Goal: Information Seeking & Learning: Learn about a topic

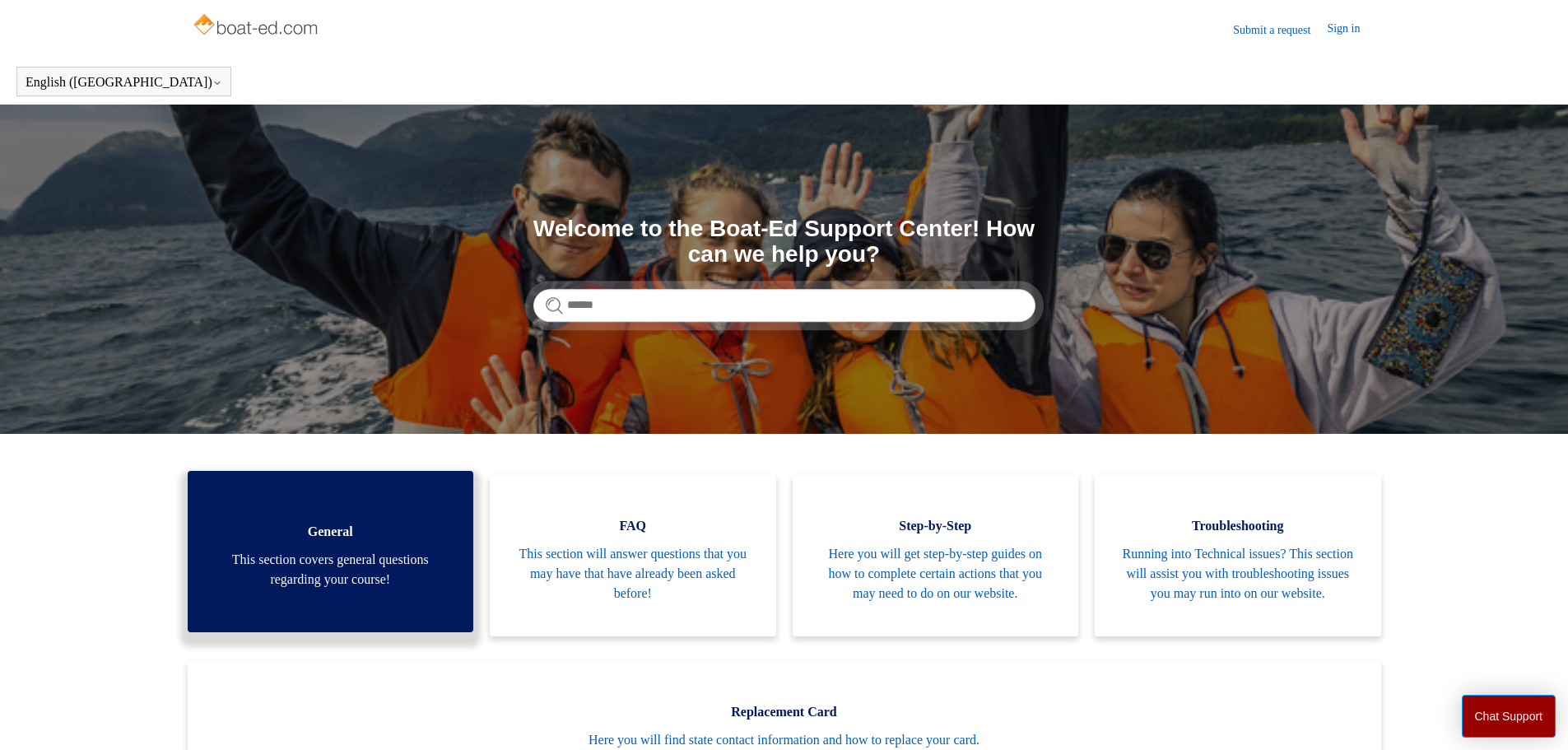
click at [326, 572] on span "This section covers general questions regarding your course!" at bounding box center [331, 569] width 237 height 40
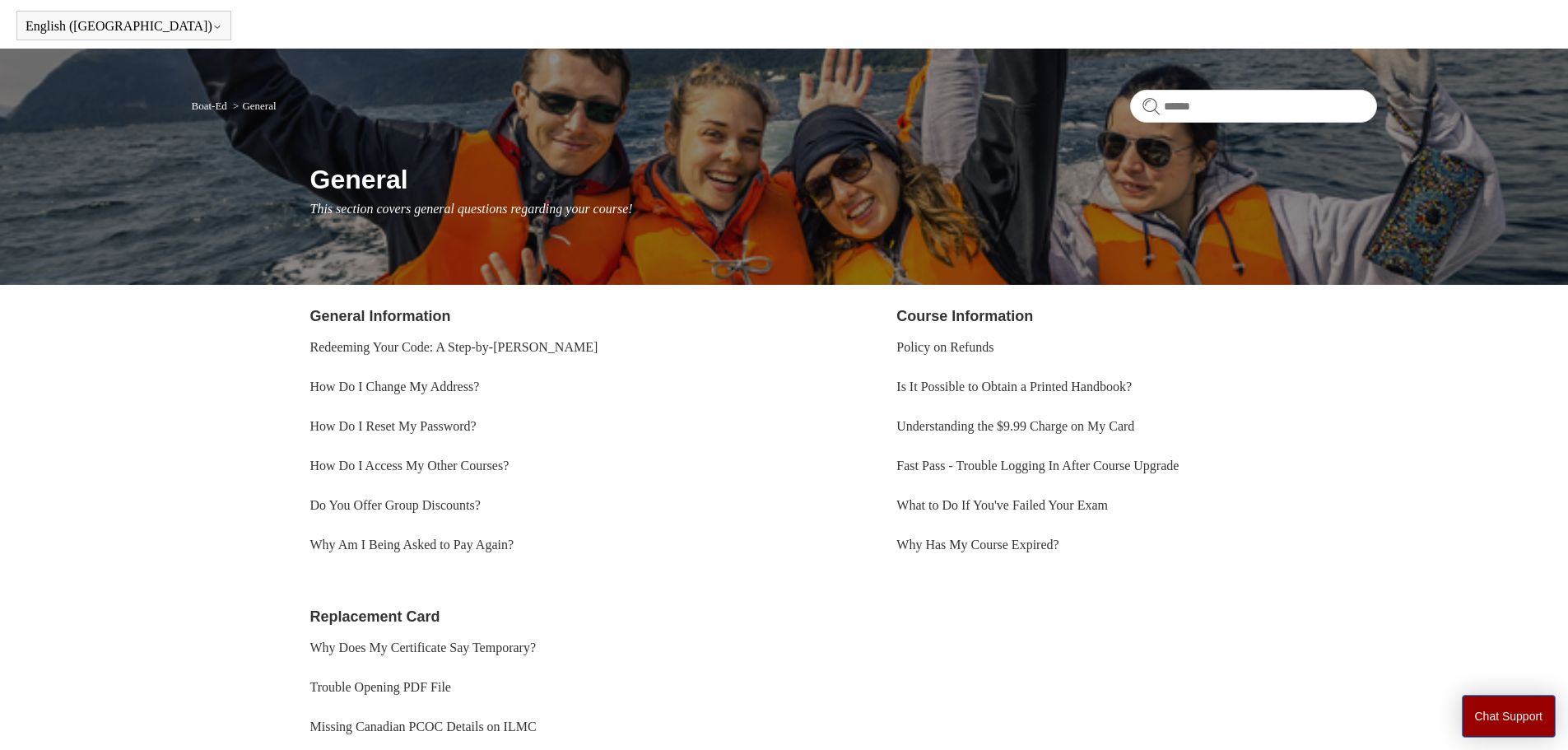
scroll to position [82, 0]
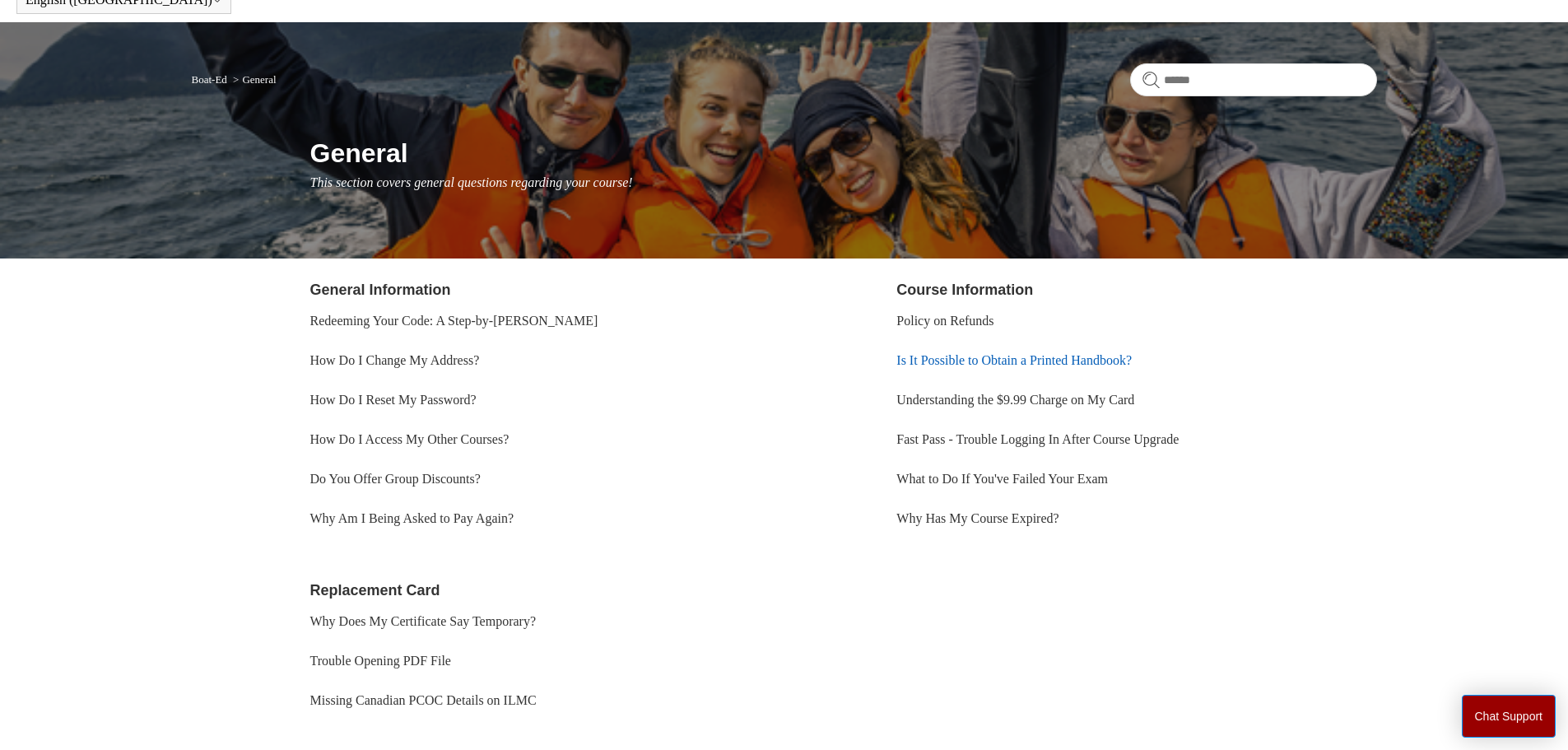
click at [997, 360] on link "Is It Possible to Obtain a Printed Handbook?" at bounding box center [1014, 360] width 236 height 14
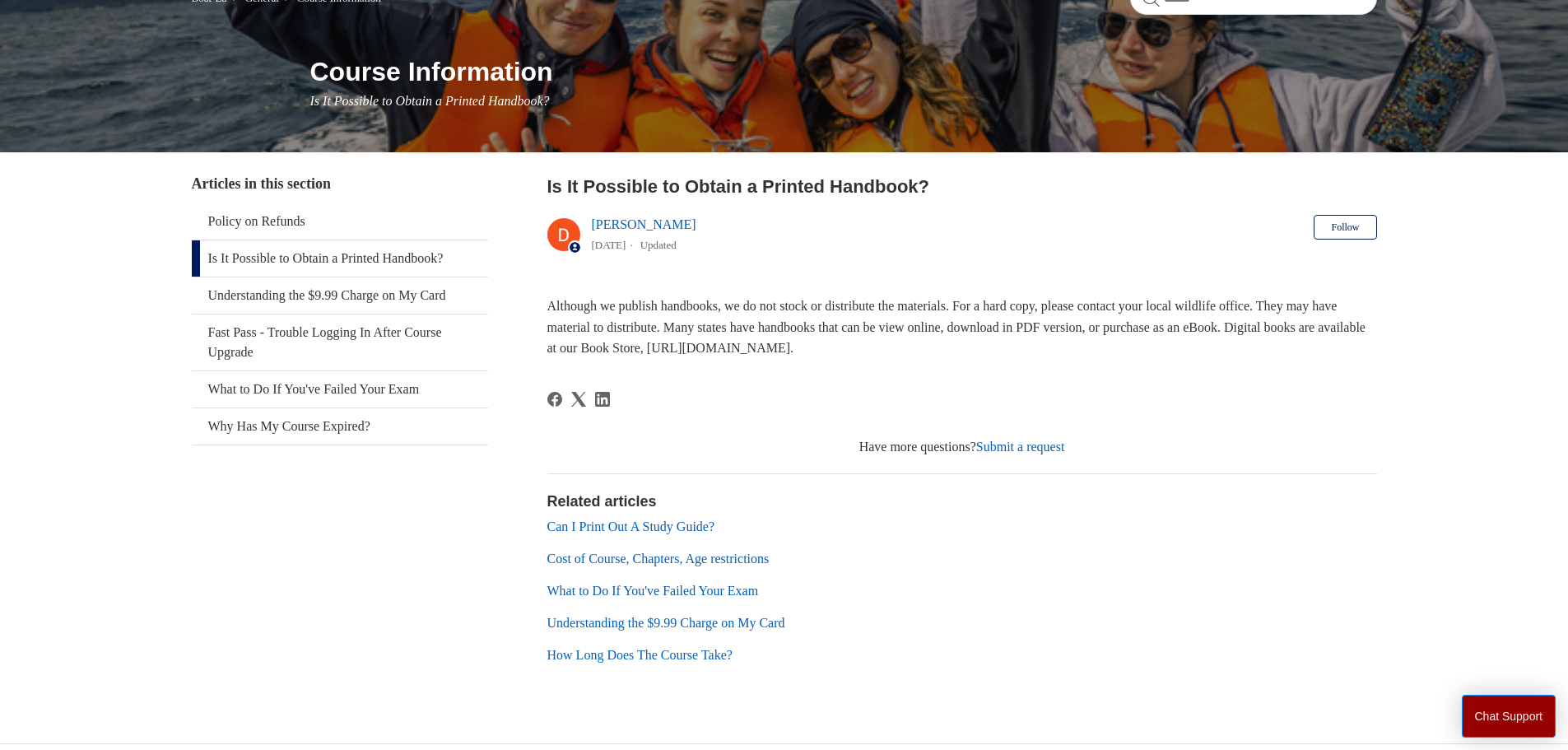
scroll to position [165, 0]
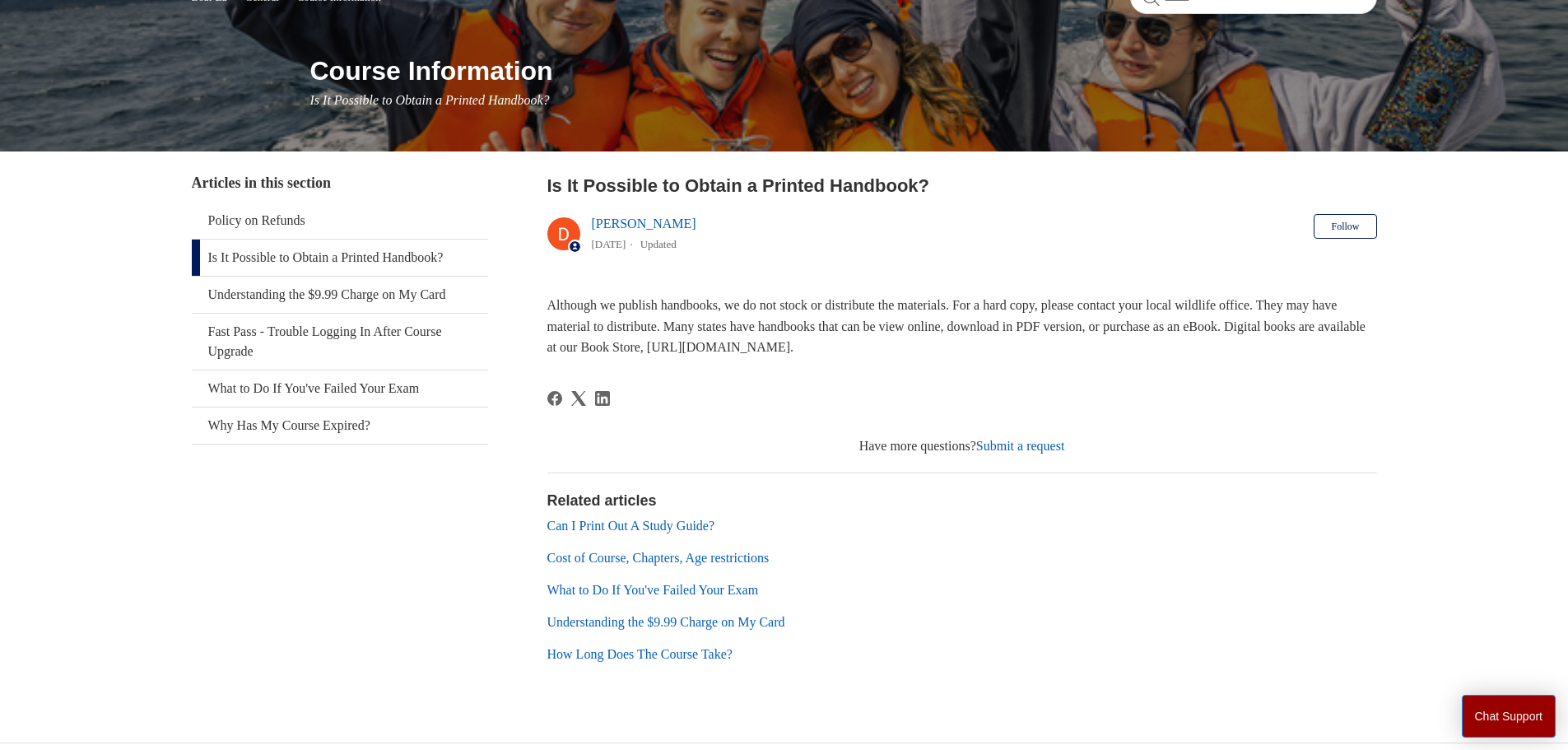
click at [711, 523] on link "Can I Print Out A Study Guide?" at bounding box center [632, 526] width 168 height 14
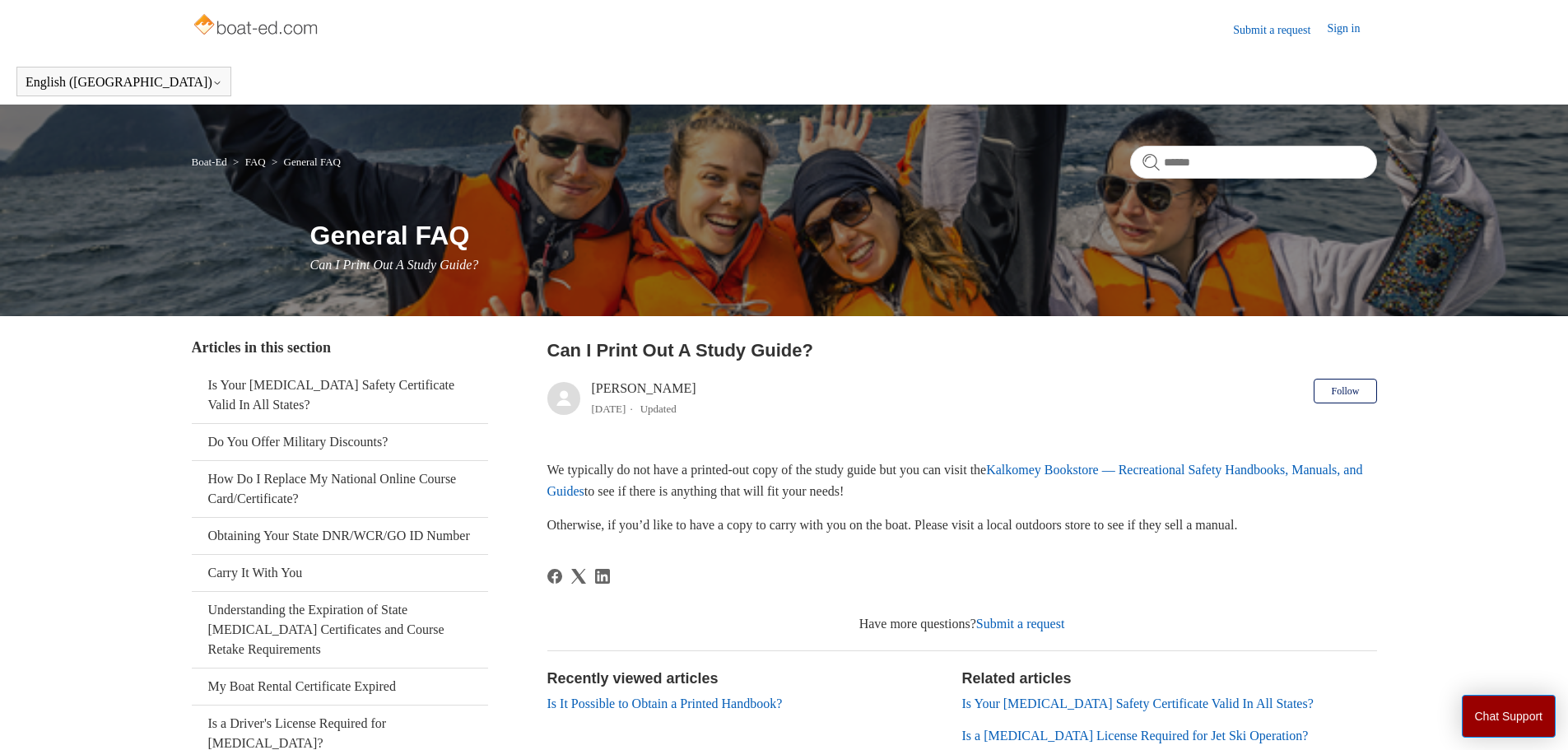
click at [1077, 474] on link "Kalkomey Bookstore — Recreational Safety Handbooks, Manuals, and Guides" at bounding box center [956, 480] width 816 height 35
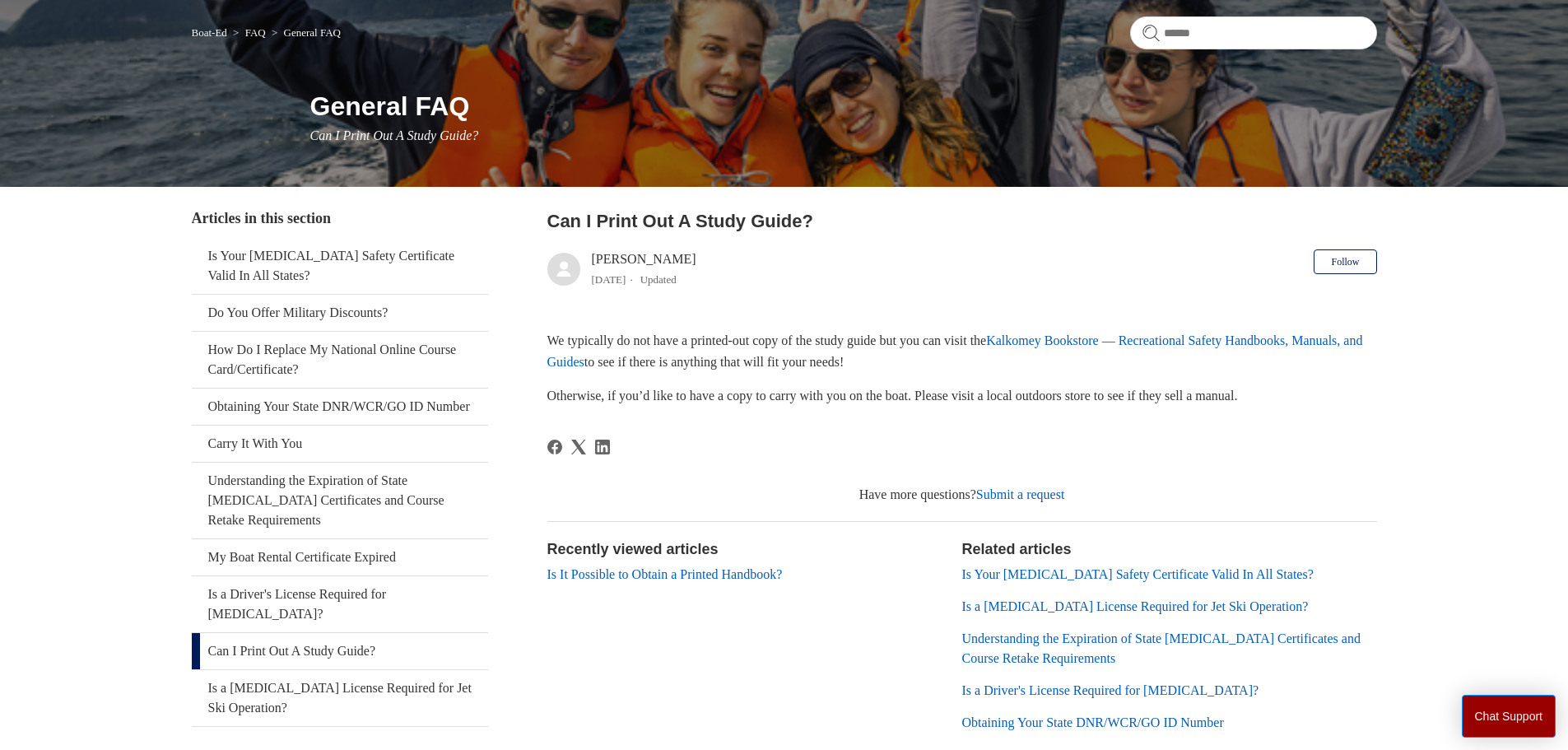
scroll to position [165, 0]
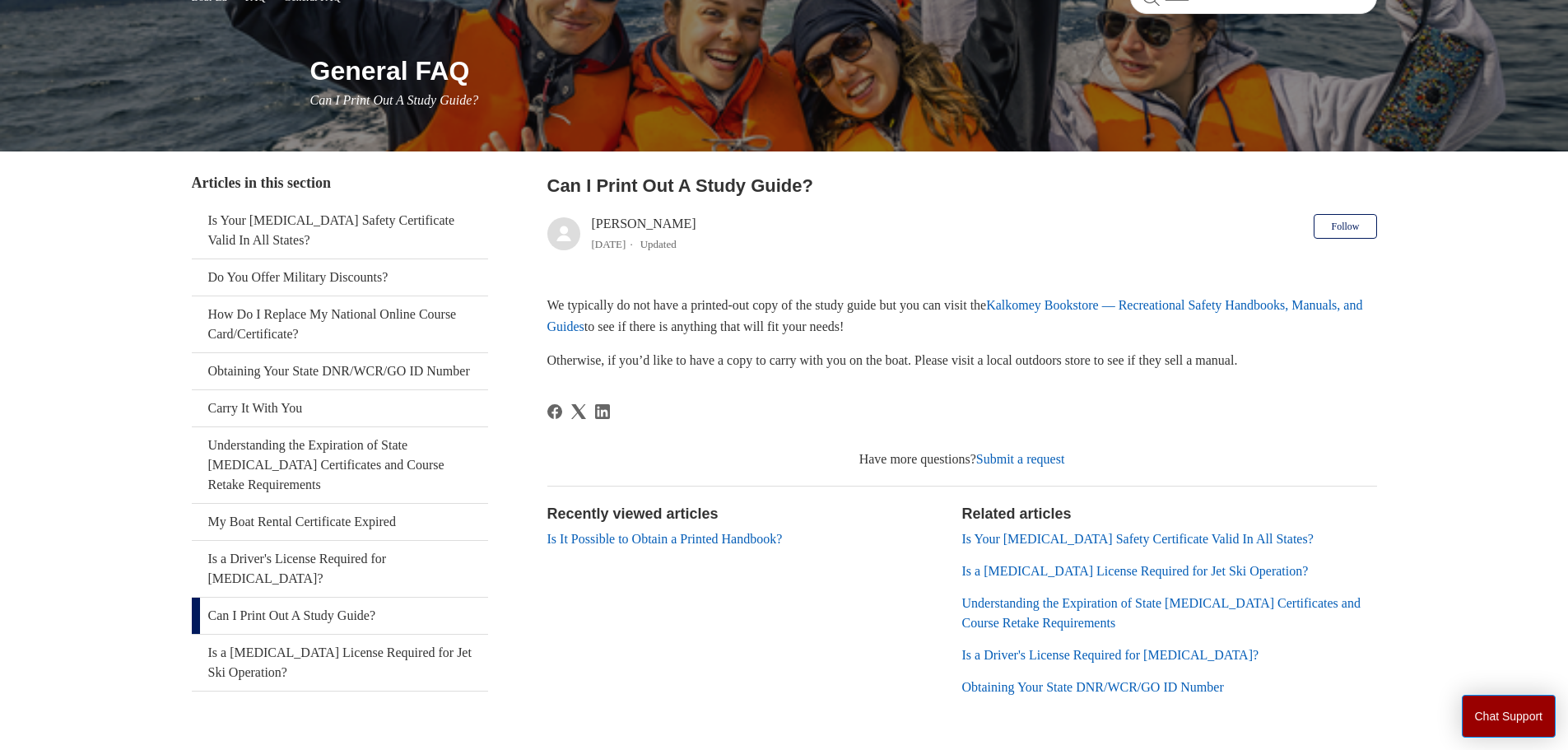
click at [1117, 568] on link "Is a Boating License Required for Jet Ski Operation?" at bounding box center [1136, 570] width 347 height 14
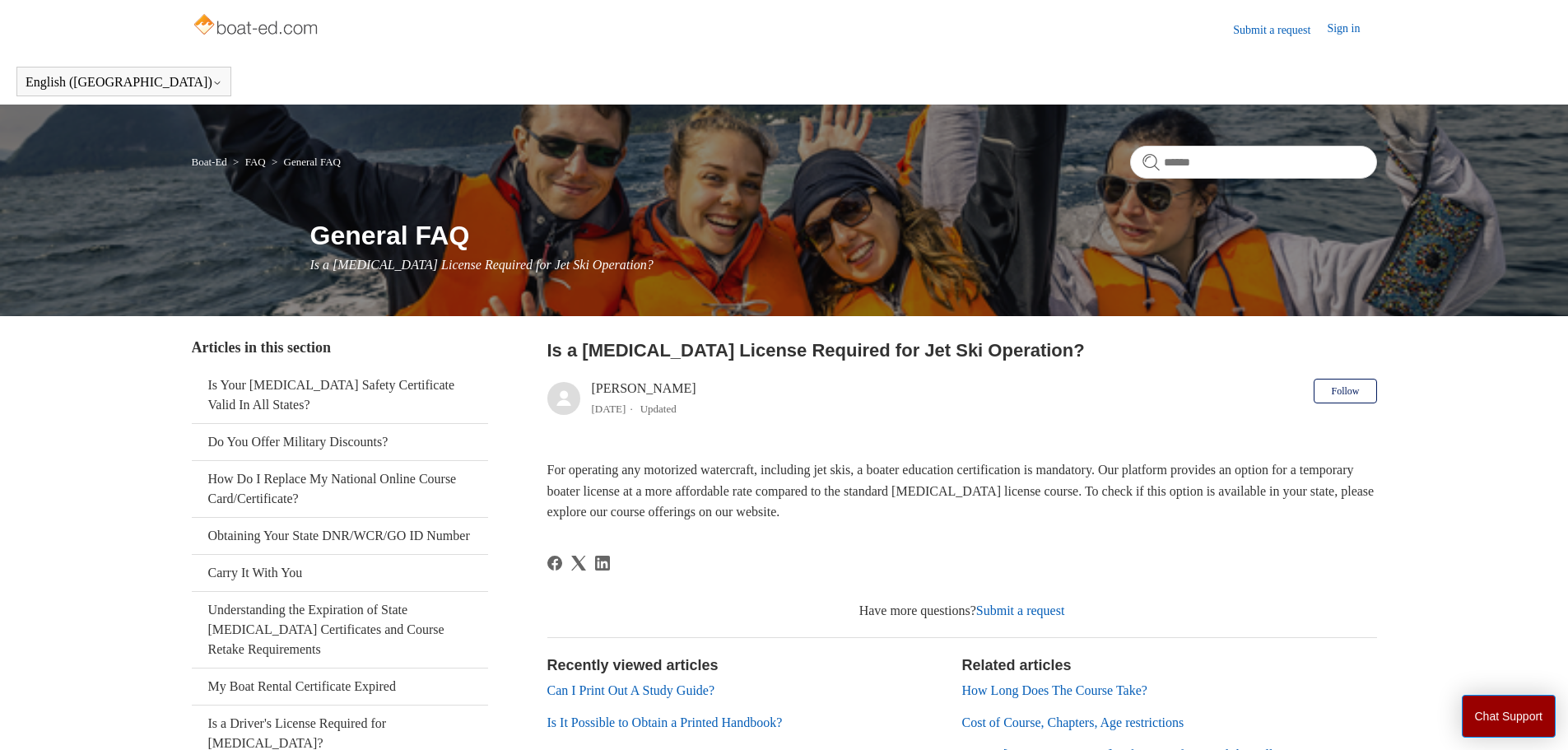
scroll to position [82, 0]
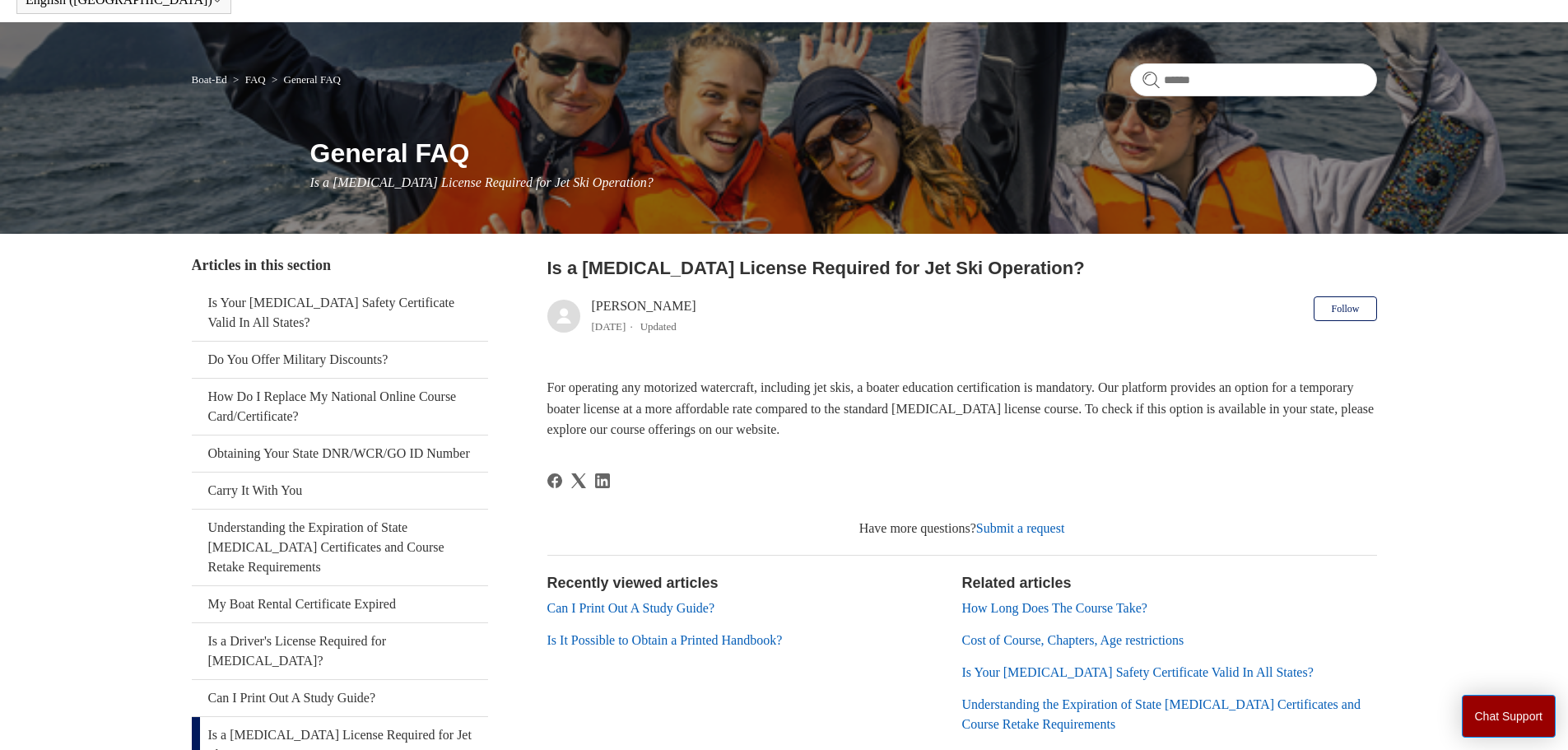
click at [1144, 607] on link "How Long Does The Course Take?" at bounding box center [1055, 607] width 185 height 14
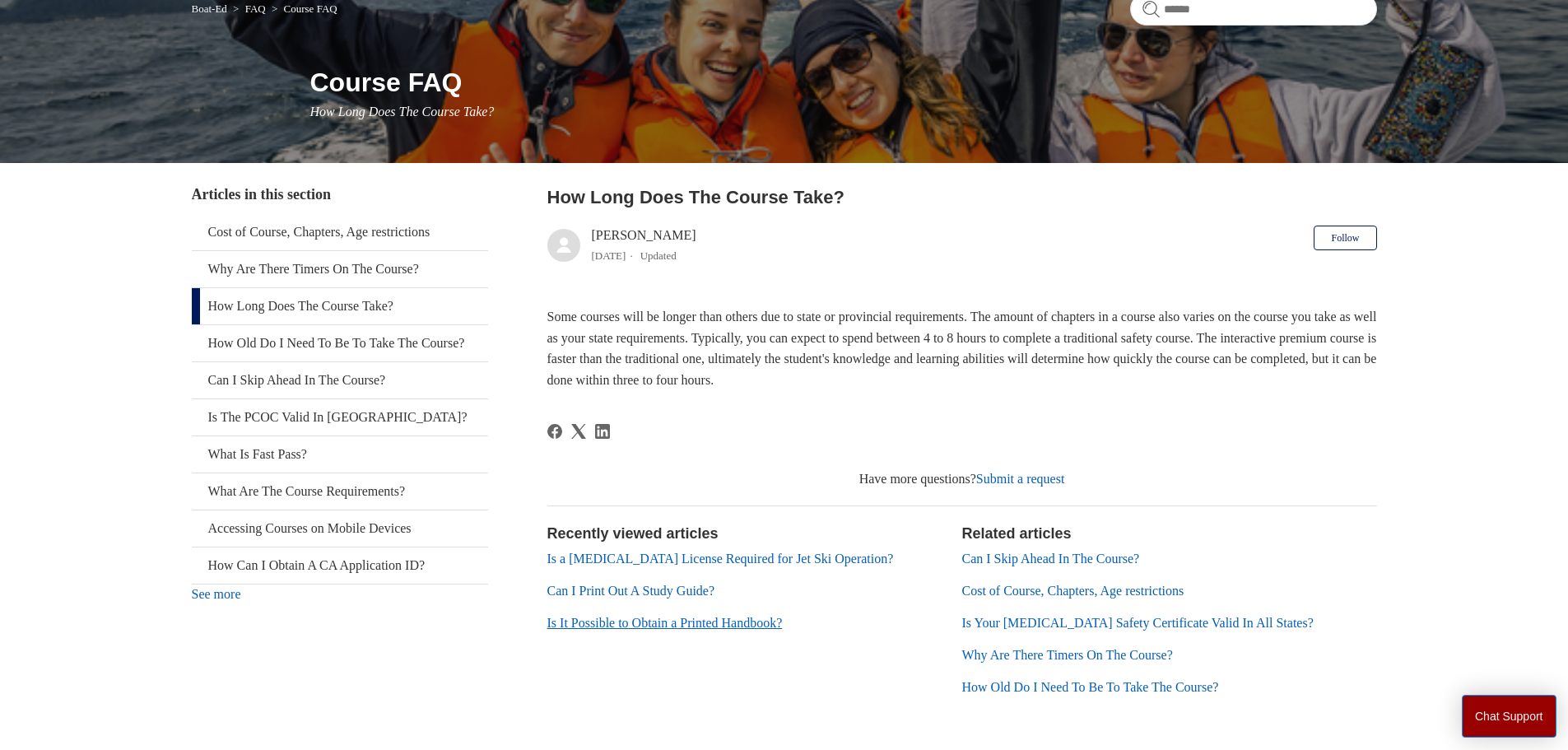
scroll to position [165, 0]
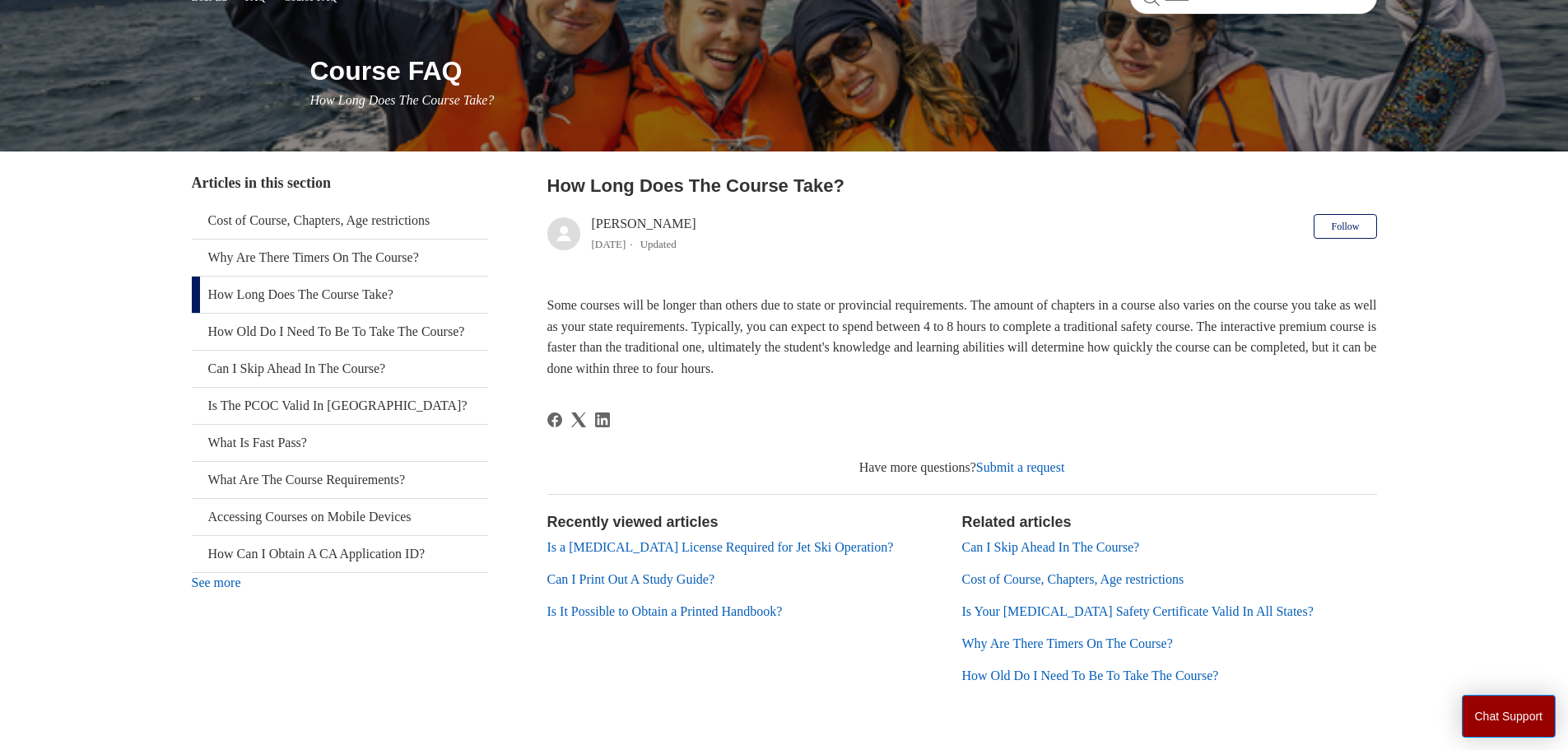
click at [1034, 553] on link "Can I Skip Ahead In The Course?" at bounding box center [1051, 547] width 177 height 14
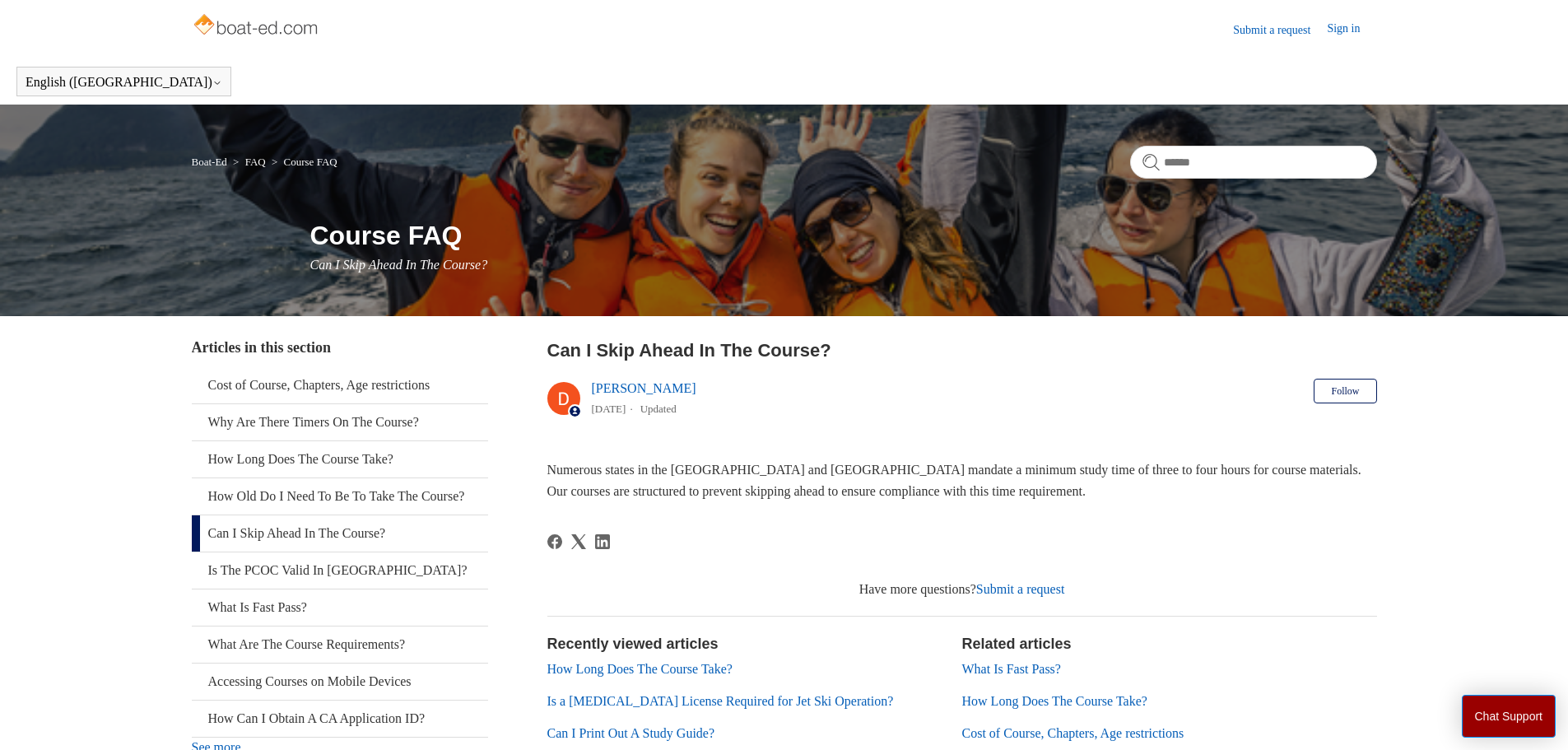
scroll to position [82, 0]
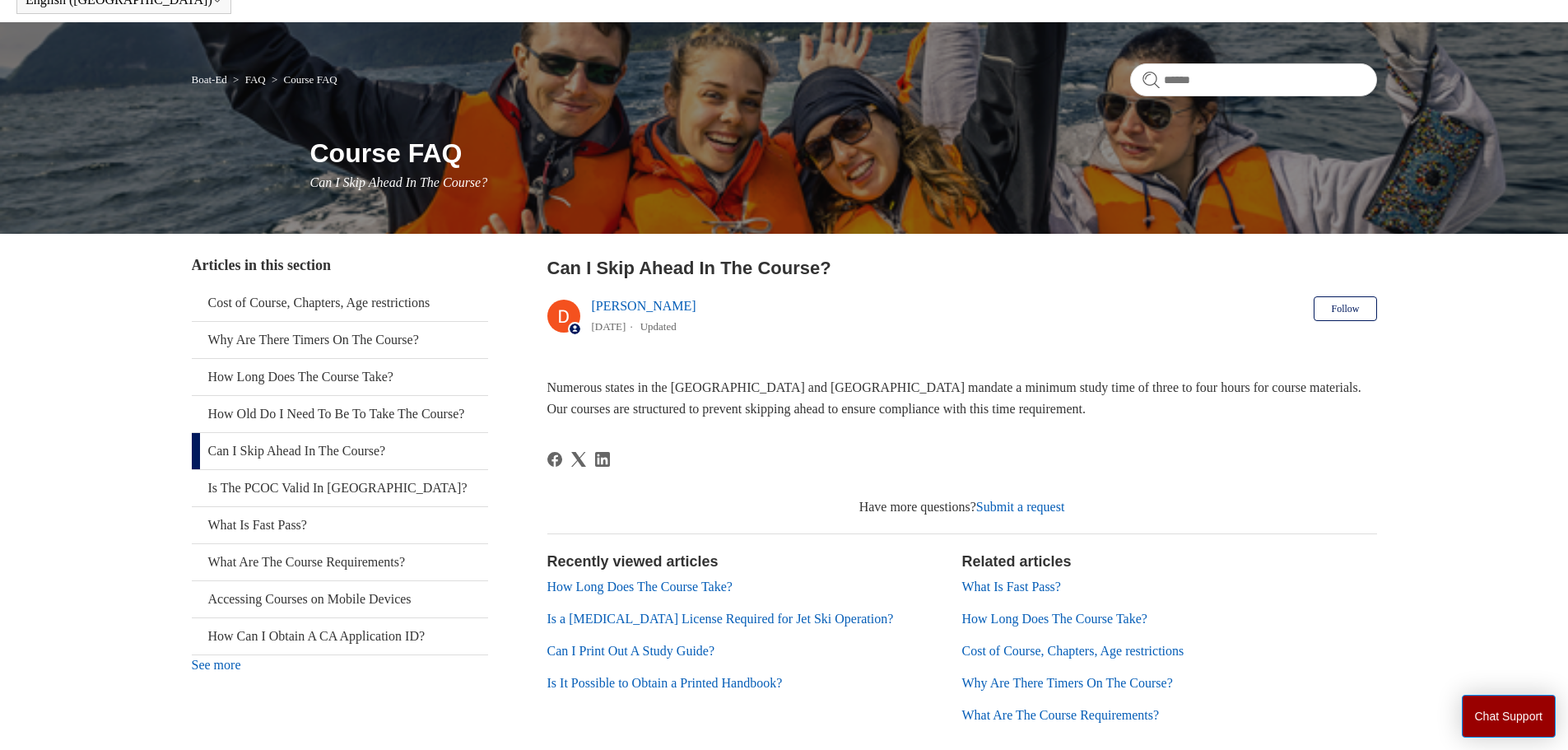
click at [1062, 652] on link "Cost of Course, Chapters, Age restrictions" at bounding box center [1073, 650] width 222 height 14
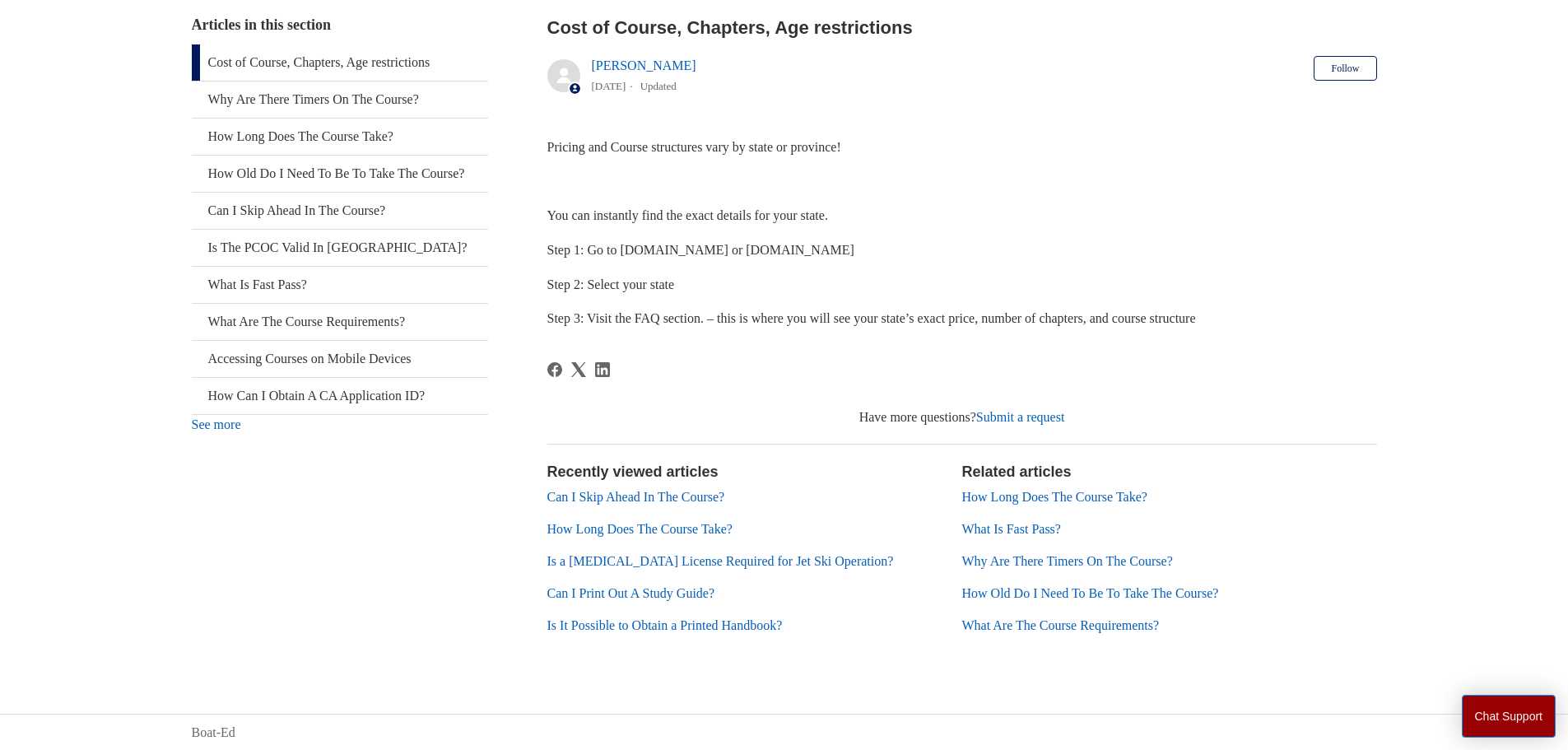
scroll to position [324, 0]
click at [395, 339] on link "What Are The Course Requirements?" at bounding box center [340, 320] width 296 height 36
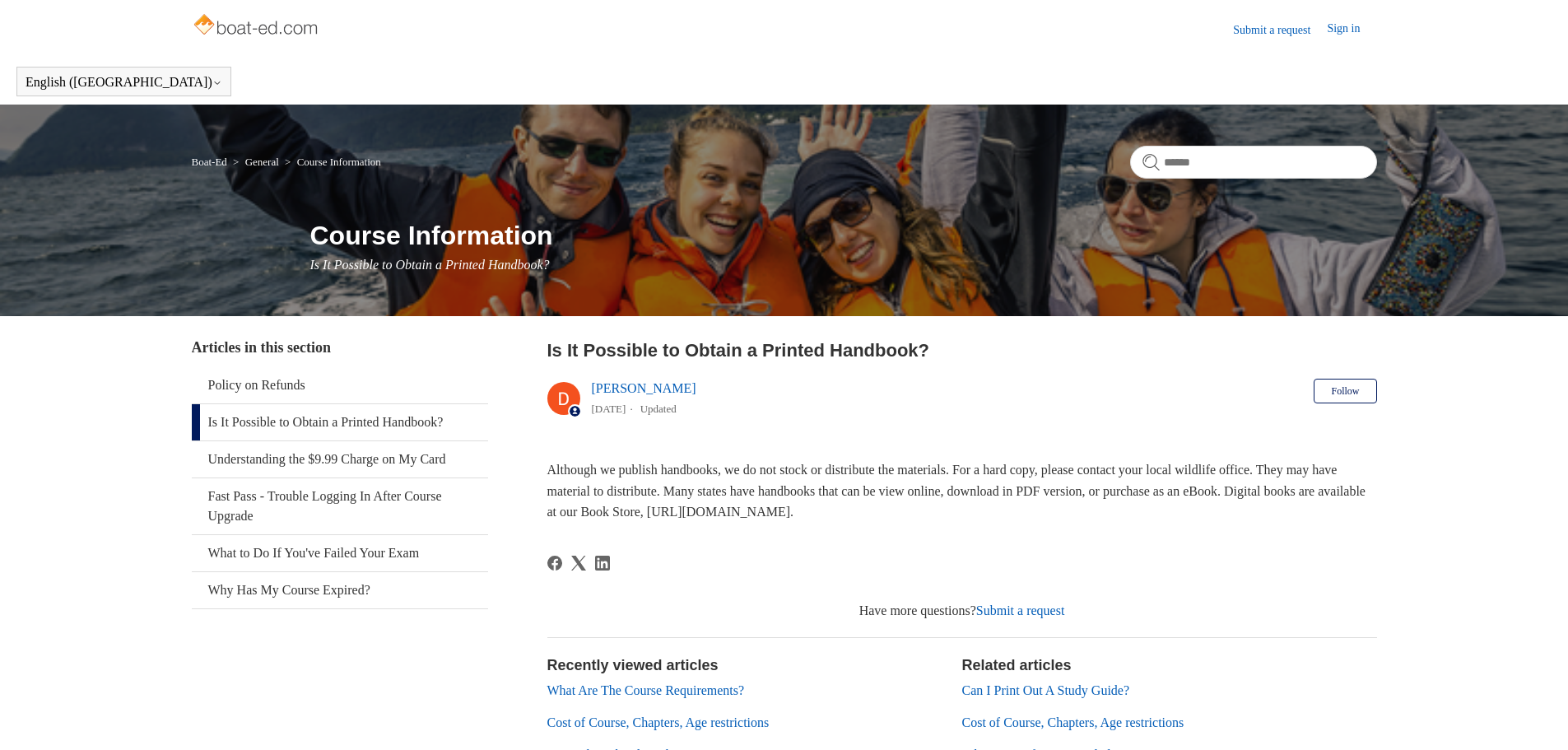
scroll to position [165, 0]
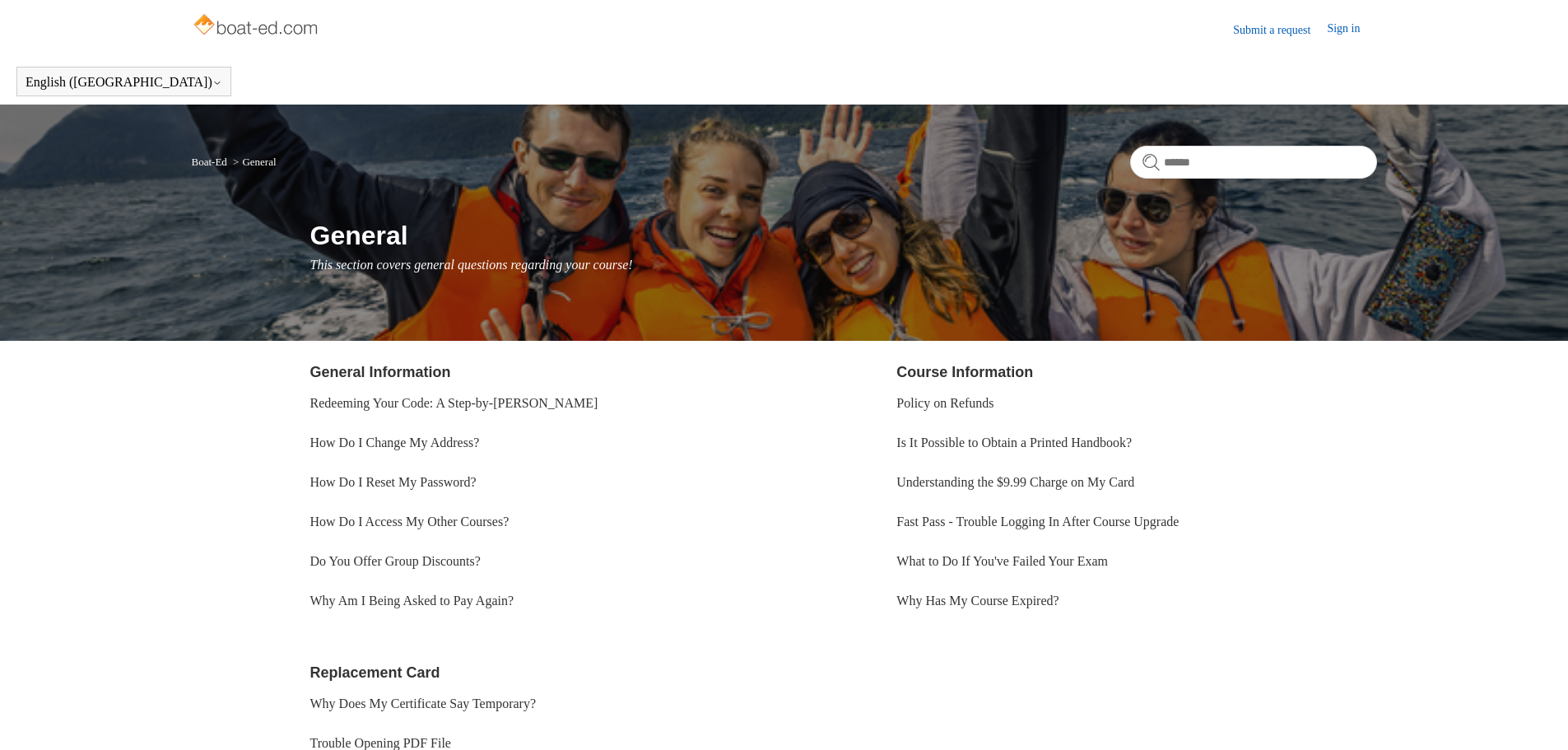
scroll to position [82, 0]
